Goal: Browse casually: Explore the website without a specific task or goal

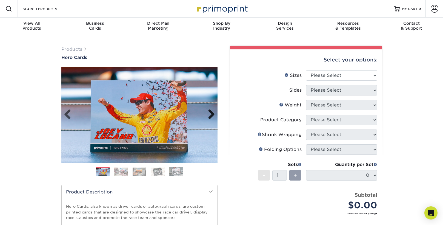
click at [212, 117] on link "Next" at bounding box center [209, 114] width 11 height 11
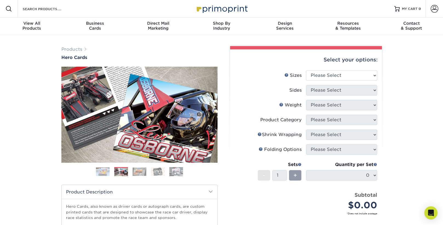
click at [213, 114] on link "Next" at bounding box center [209, 114] width 11 height 11
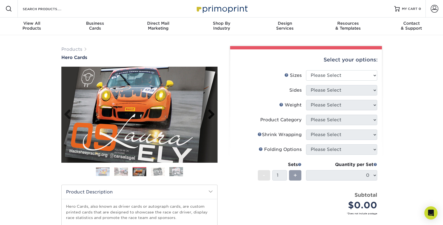
click at [213, 114] on link "Next" at bounding box center [209, 114] width 11 height 11
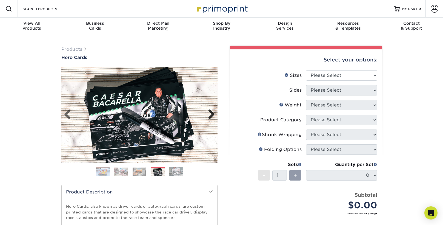
click at [213, 114] on link "Next" at bounding box center [209, 114] width 11 height 11
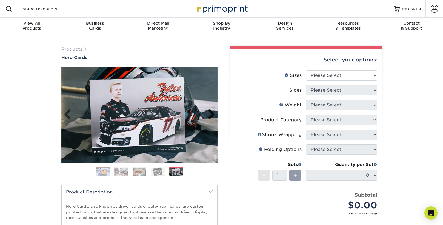
click at [213, 114] on link "Next" at bounding box center [209, 114] width 11 height 11
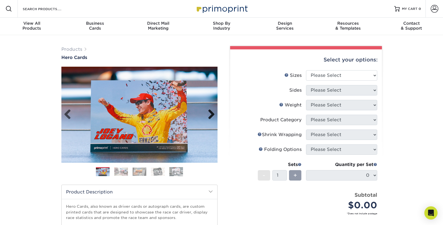
click at [213, 114] on link "Next" at bounding box center [209, 114] width 11 height 11
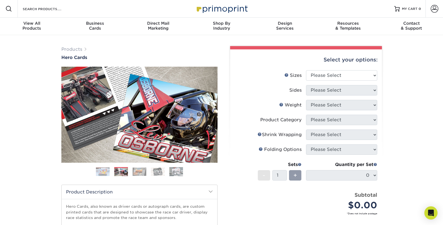
click at [213, 114] on link "Next" at bounding box center [209, 114] width 11 height 11
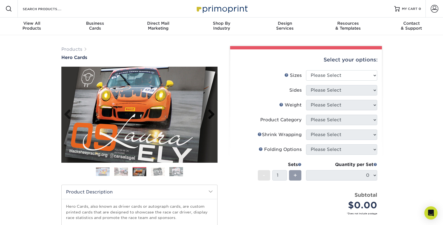
click at [213, 114] on link "Next" at bounding box center [209, 114] width 11 height 11
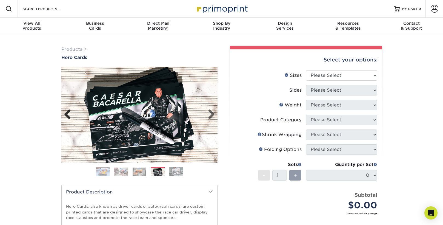
click at [67, 117] on link "Previous" at bounding box center [69, 114] width 11 height 11
